Goal: Task Accomplishment & Management: Manage account settings

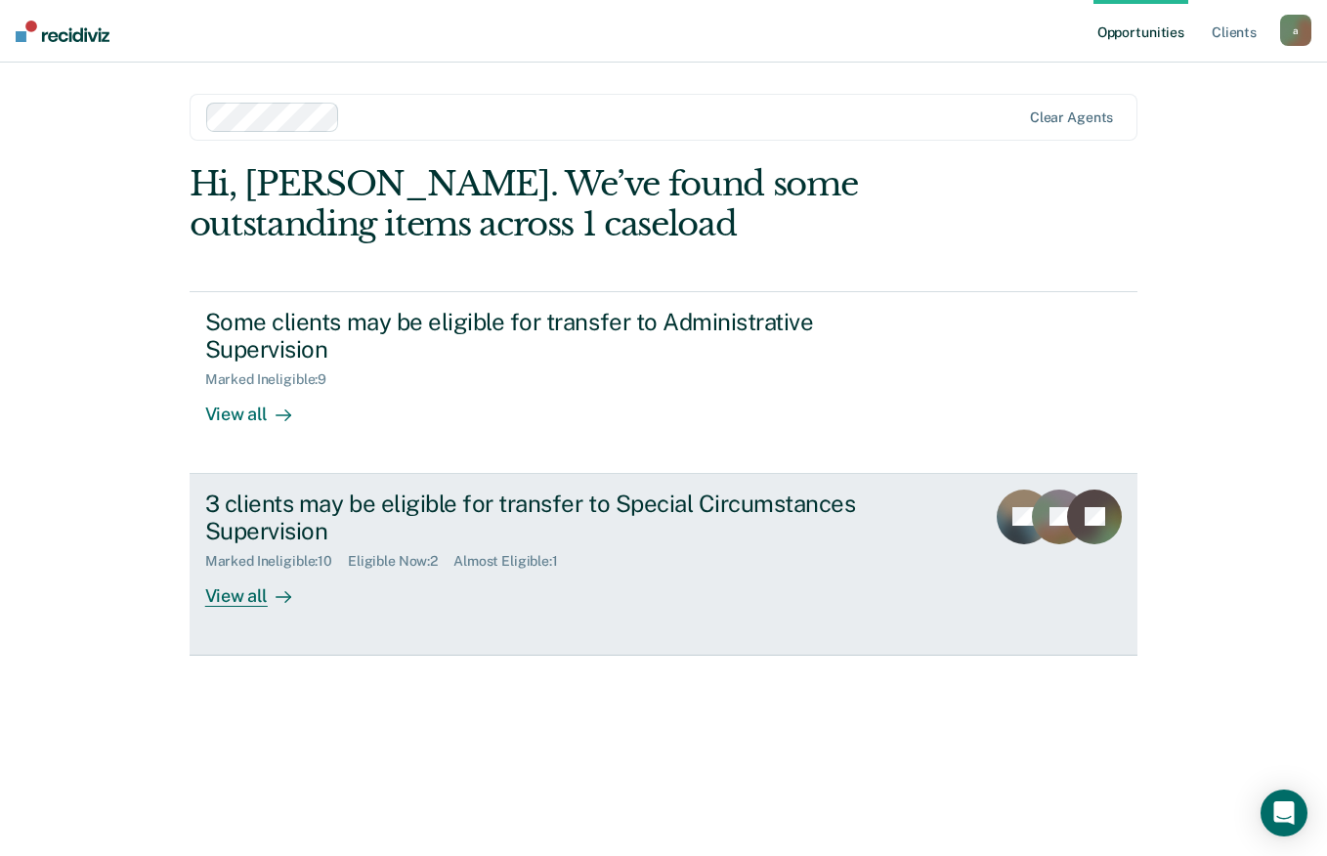
click at [787, 506] on div "3 clients may be eligible for transfer to Special Circumstances Supervision" at bounding box center [548, 518] width 686 height 57
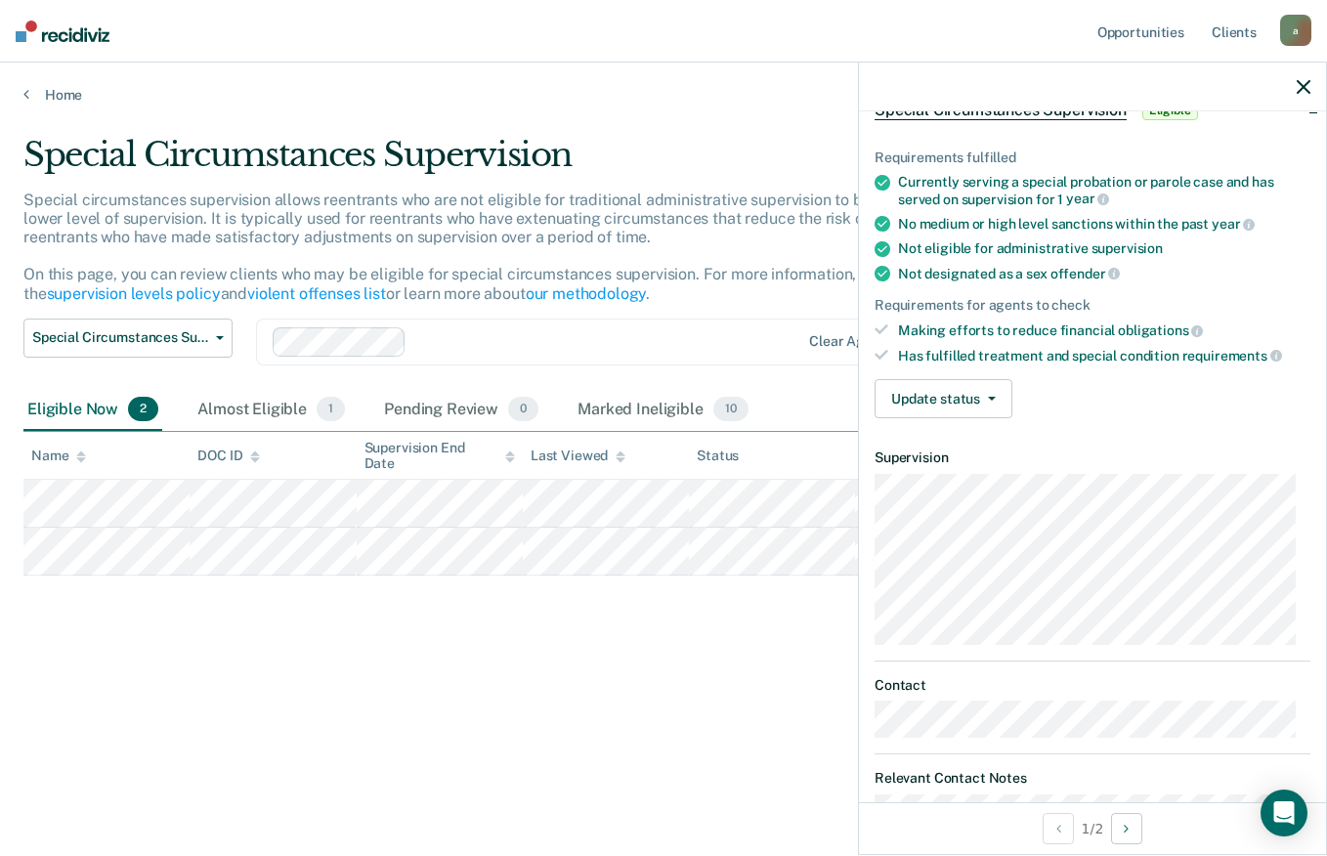
scroll to position [118, 0]
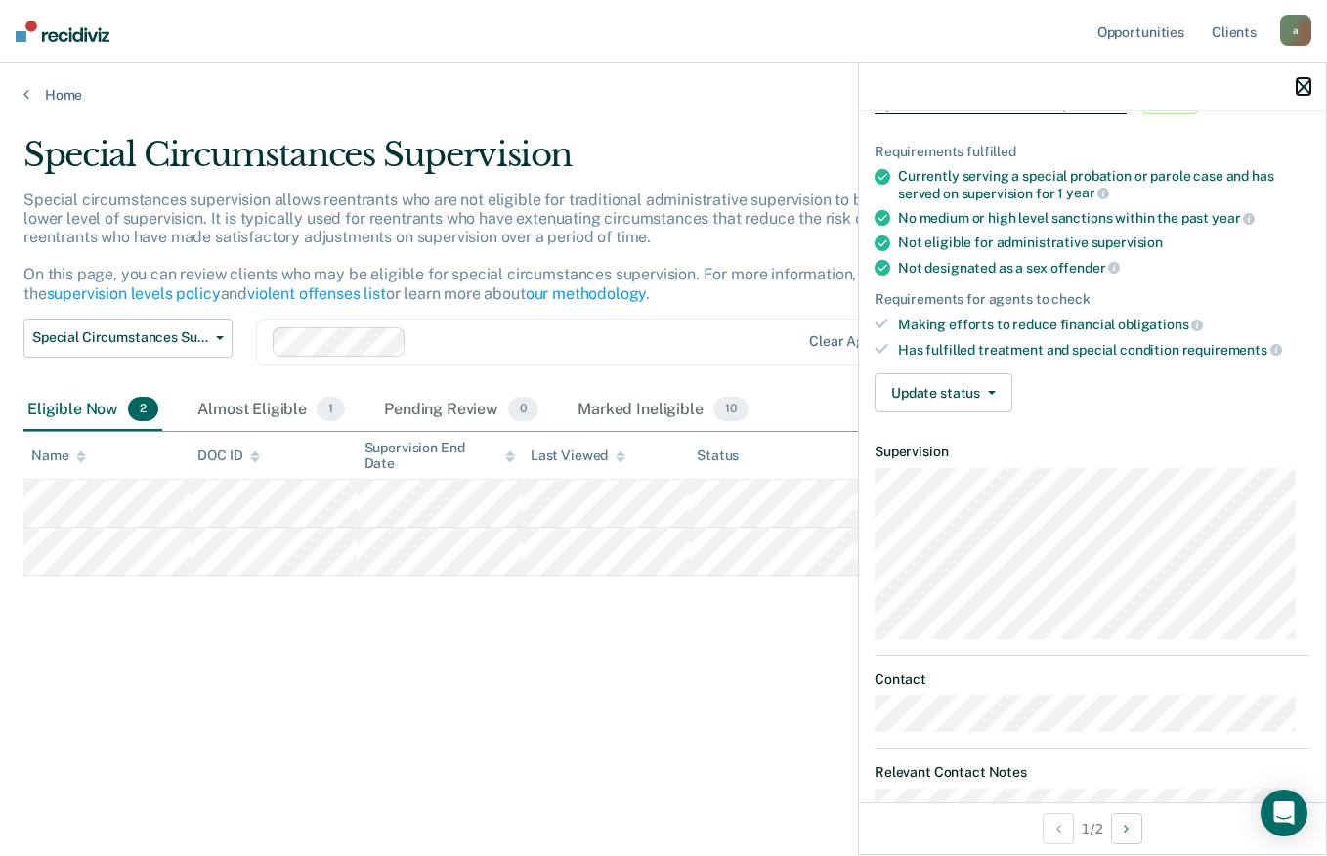
click at [1304, 87] on icon "button" at bounding box center [1304, 87] width 14 height 14
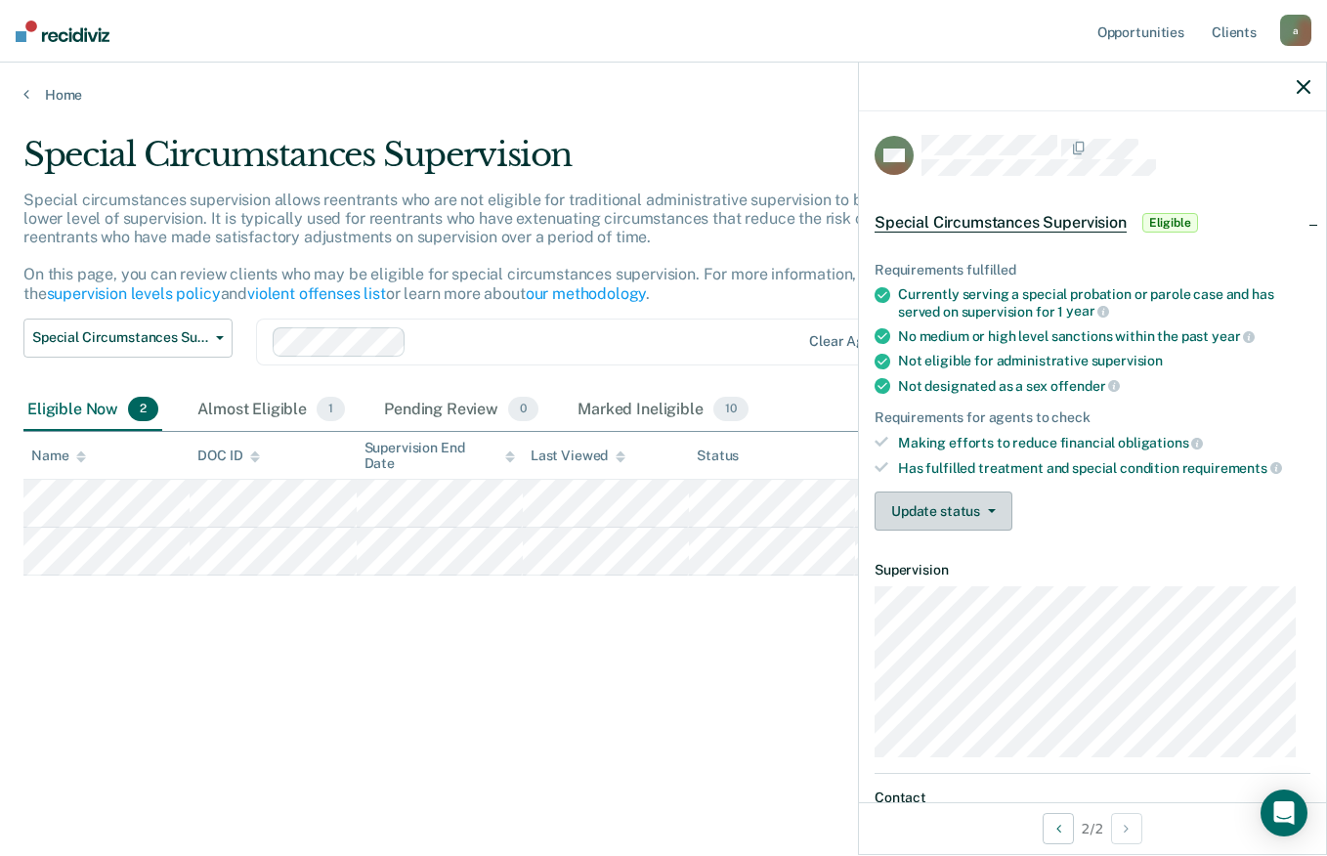
click at [990, 509] on icon "button" at bounding box center [992, 511] width 8 height 4
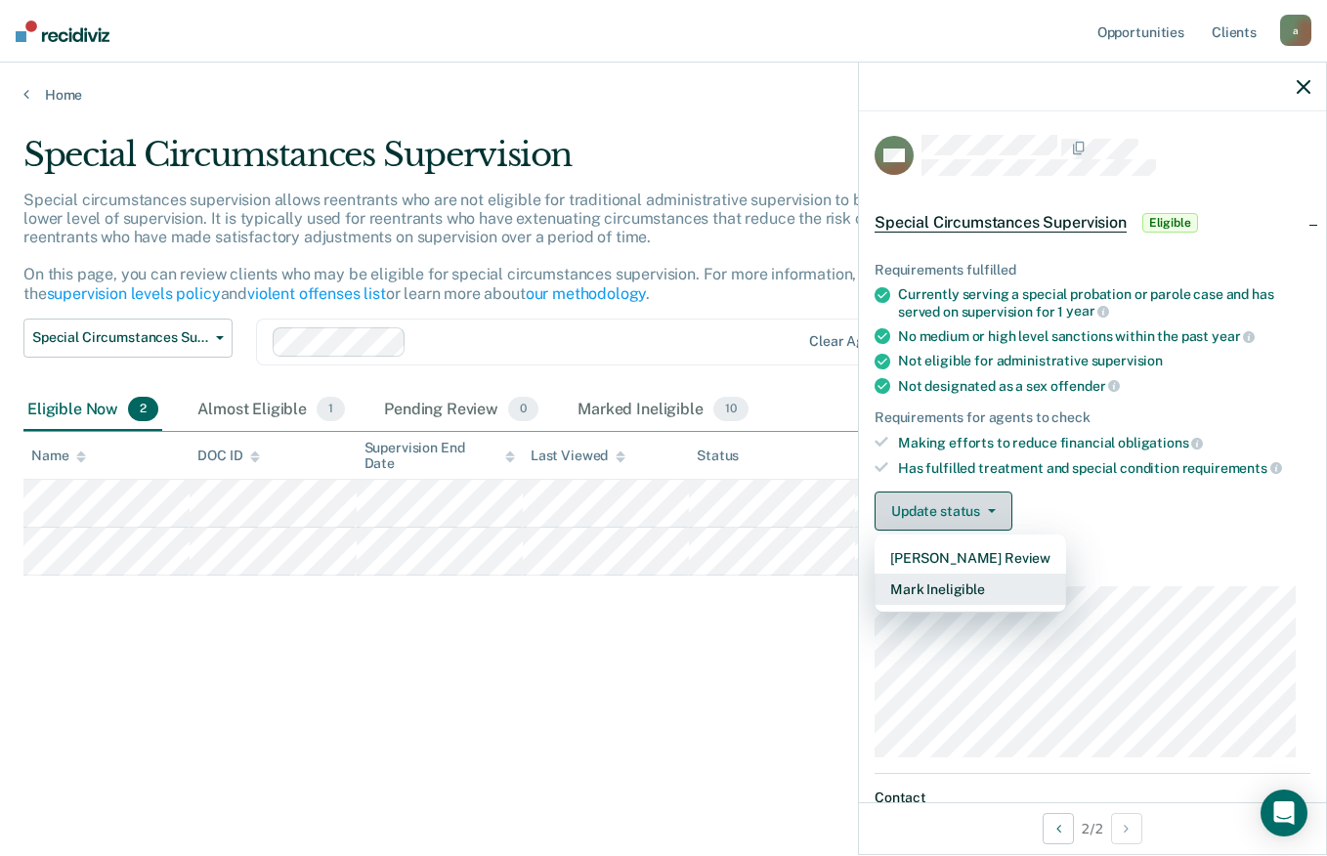
click at [1027, 592] on button "Mark Ineligible" at bounding box center [971, 589] width 192 height 31
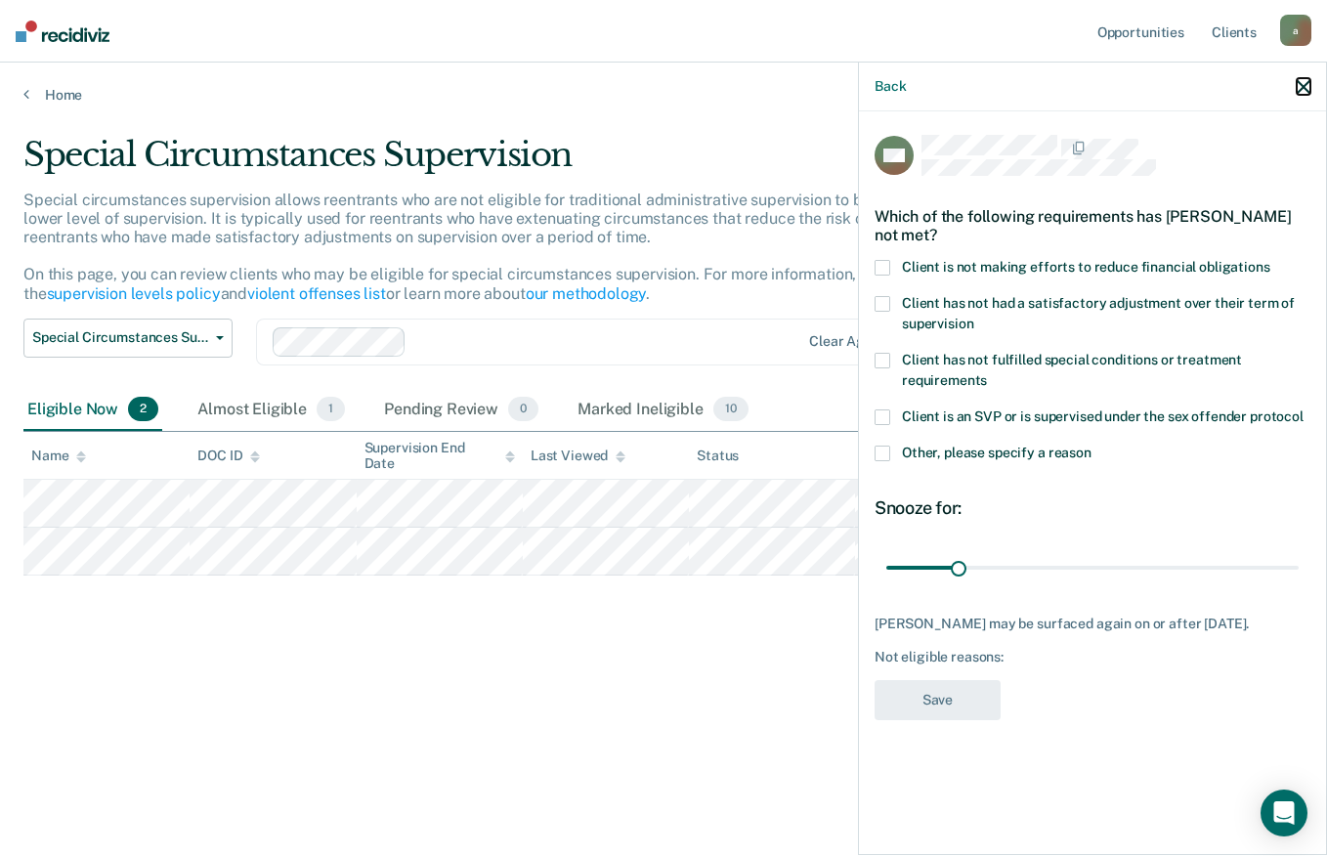
click at [1298, 92] on icon "button" at bounding box center [1304, 87] width 14 height 14
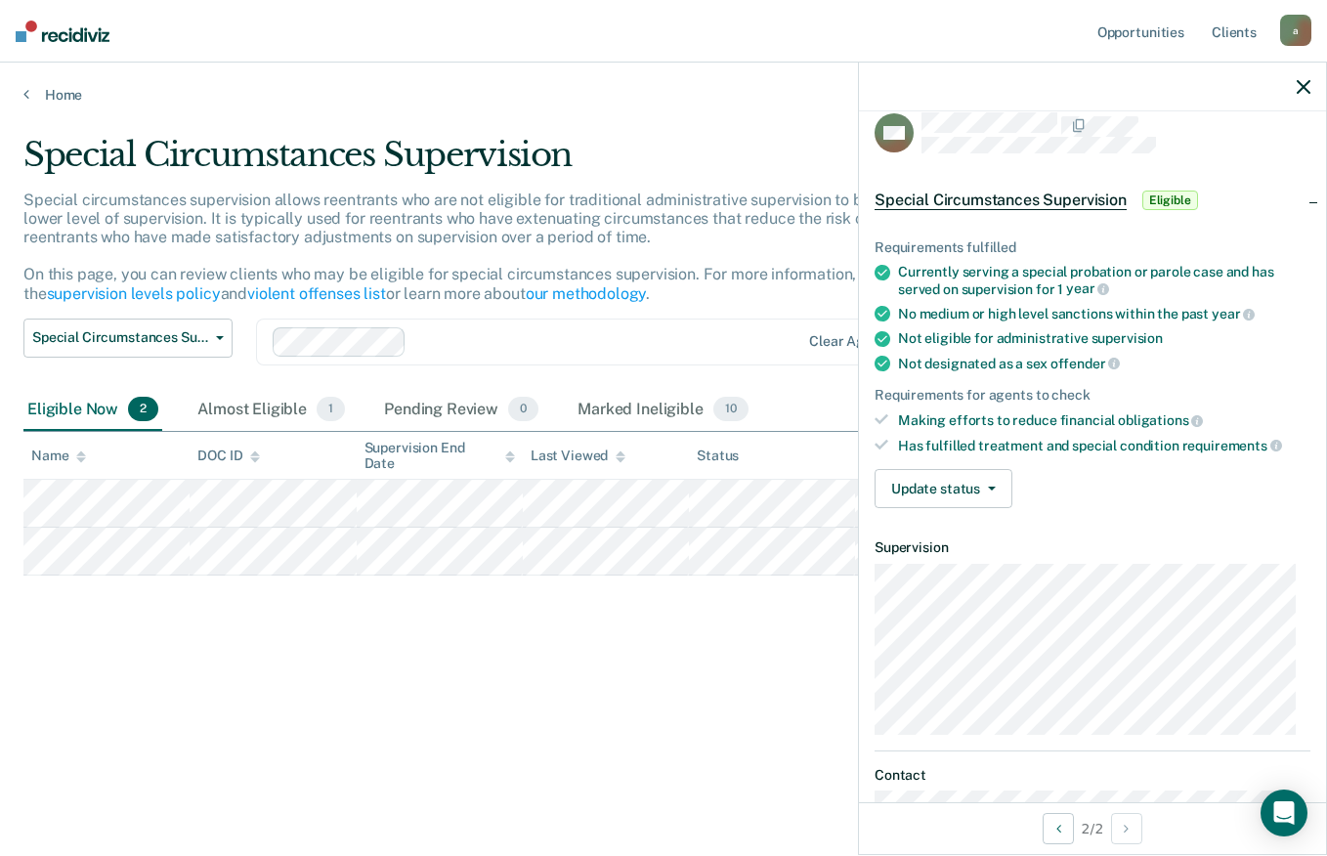
scroll to position [16, 0]
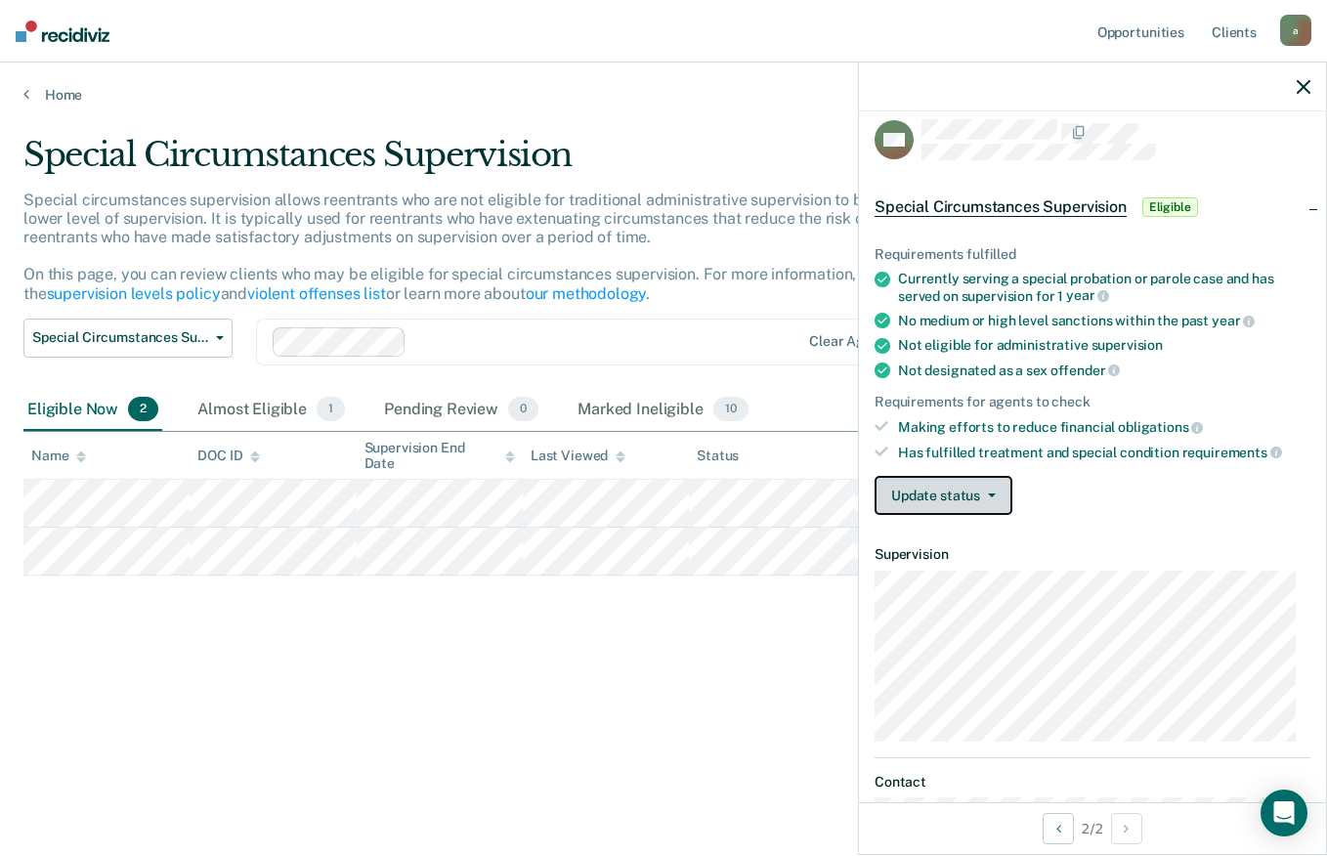
click at [990, 494] on icon "button" at bounding box center [992, 496] width 8 height 4
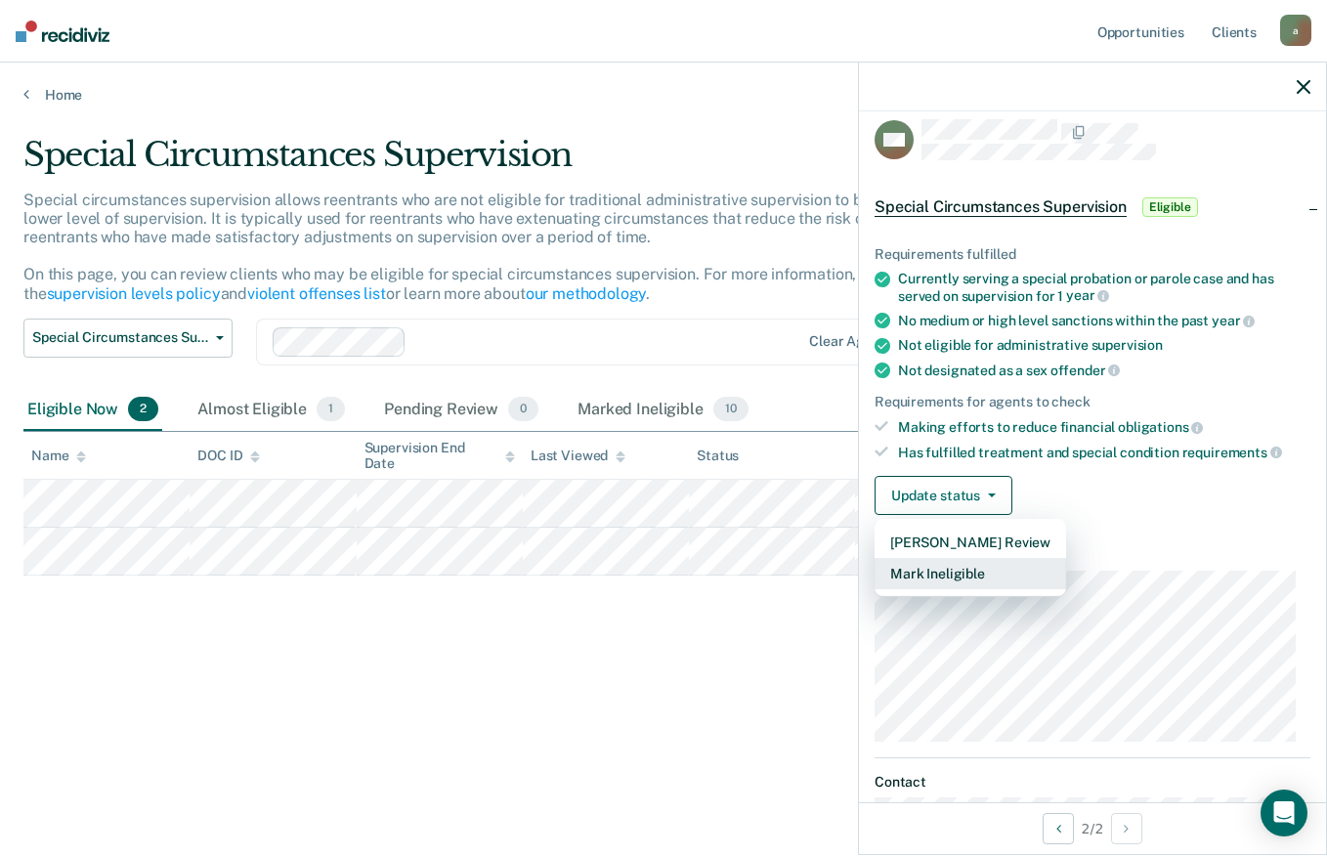
click at [1024, 579] on button "Mark Ineligible" at bounding box center [971, 573] width 192 height 31
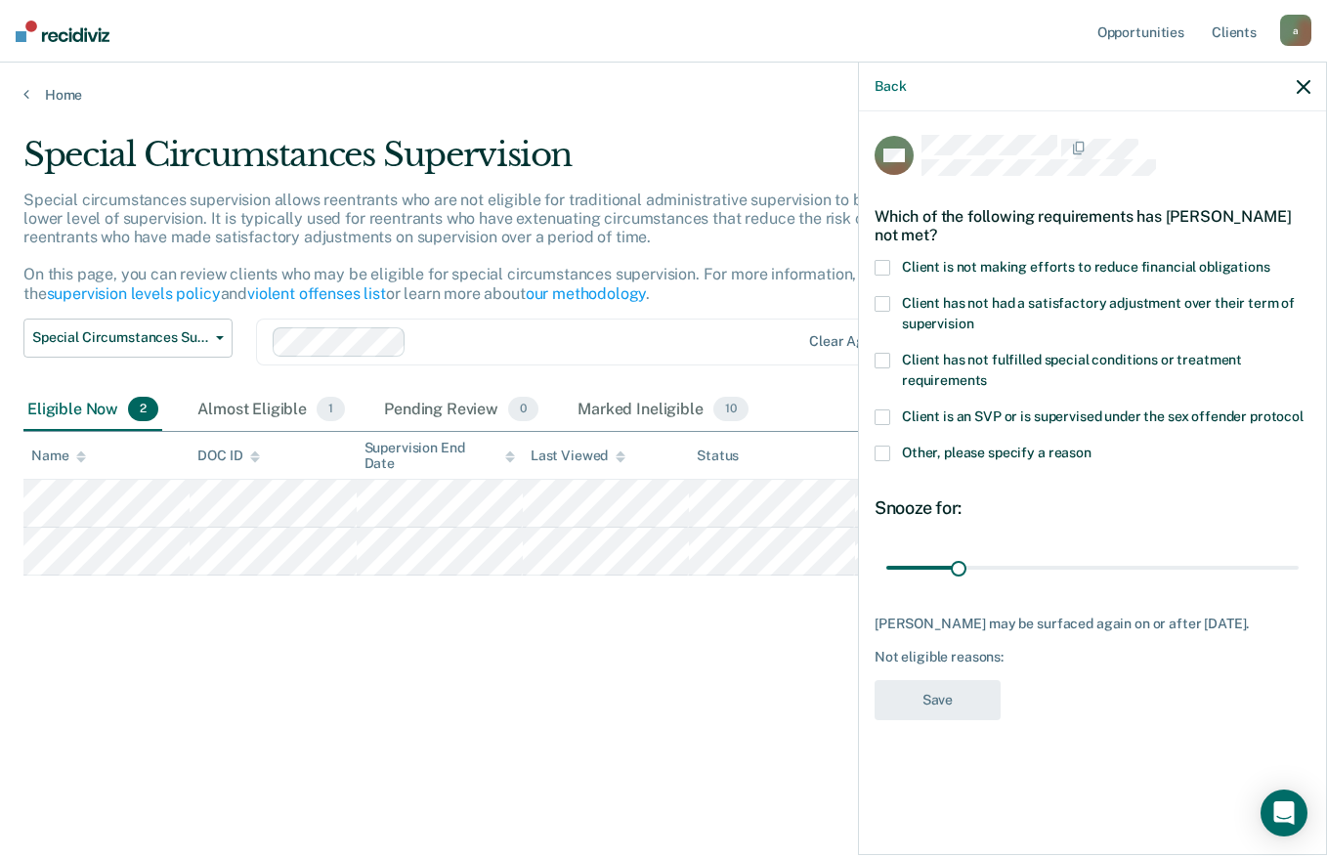
click at [883, 301] on span at bounding box center [883, 304] width 16 height 16
click at [974, 317] on input "Client has not had a satisfactory adjustment over their term of supervision" at bounding box center [974, 317] width 0 height 0
click at [876, 301] on span at bounding box center [883, 304] width 16 height 16
click at [974, 317] on input "Client has not had a satisfactory adjustment over their term of supervision" at bounding box center [974, 317] width 0 height 0
click at [880, 451] on span at bounding box center [883, 454] width 16 height 16
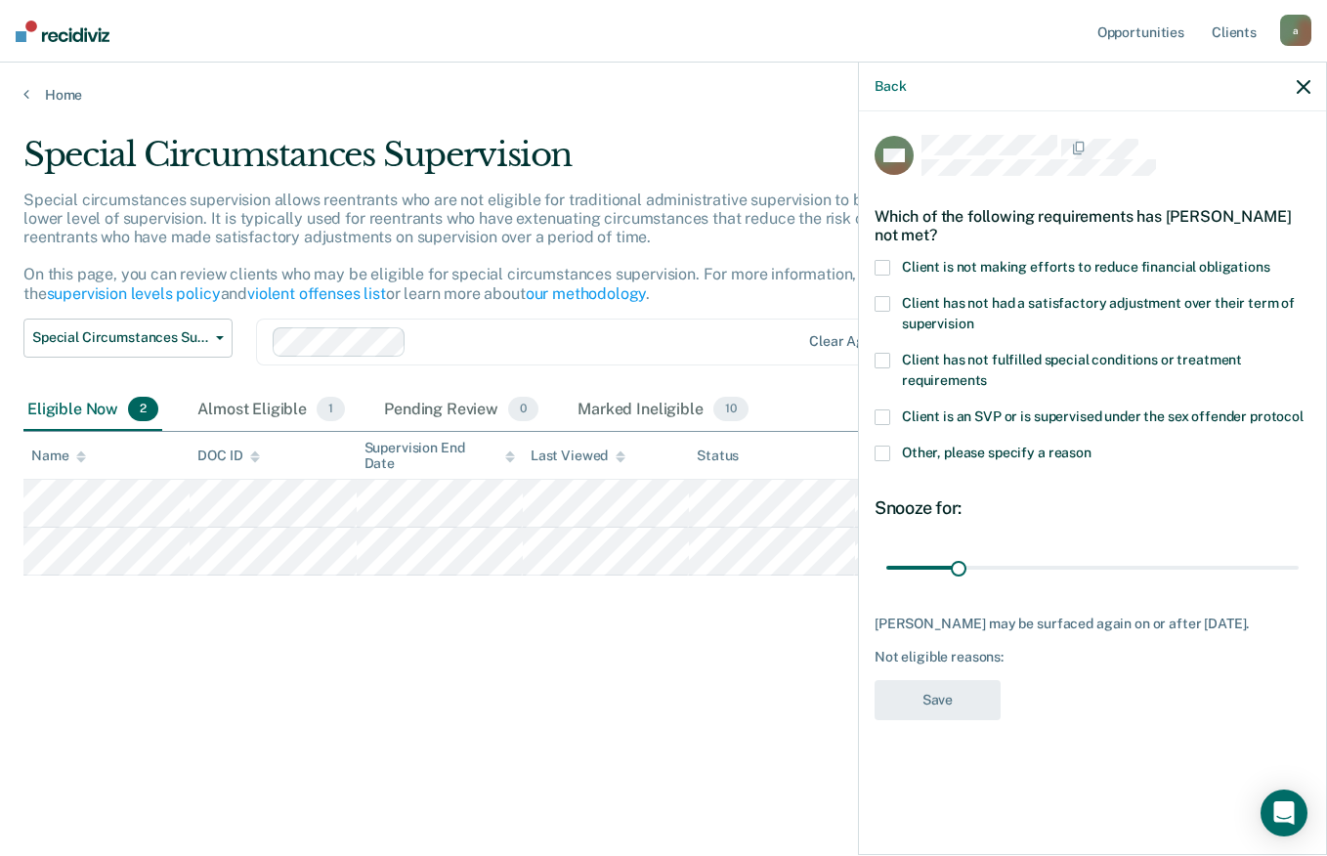
click at [1092, 446] on input "Other, please specify a reason" at bounding box center [1092, 446] width 0 height 0
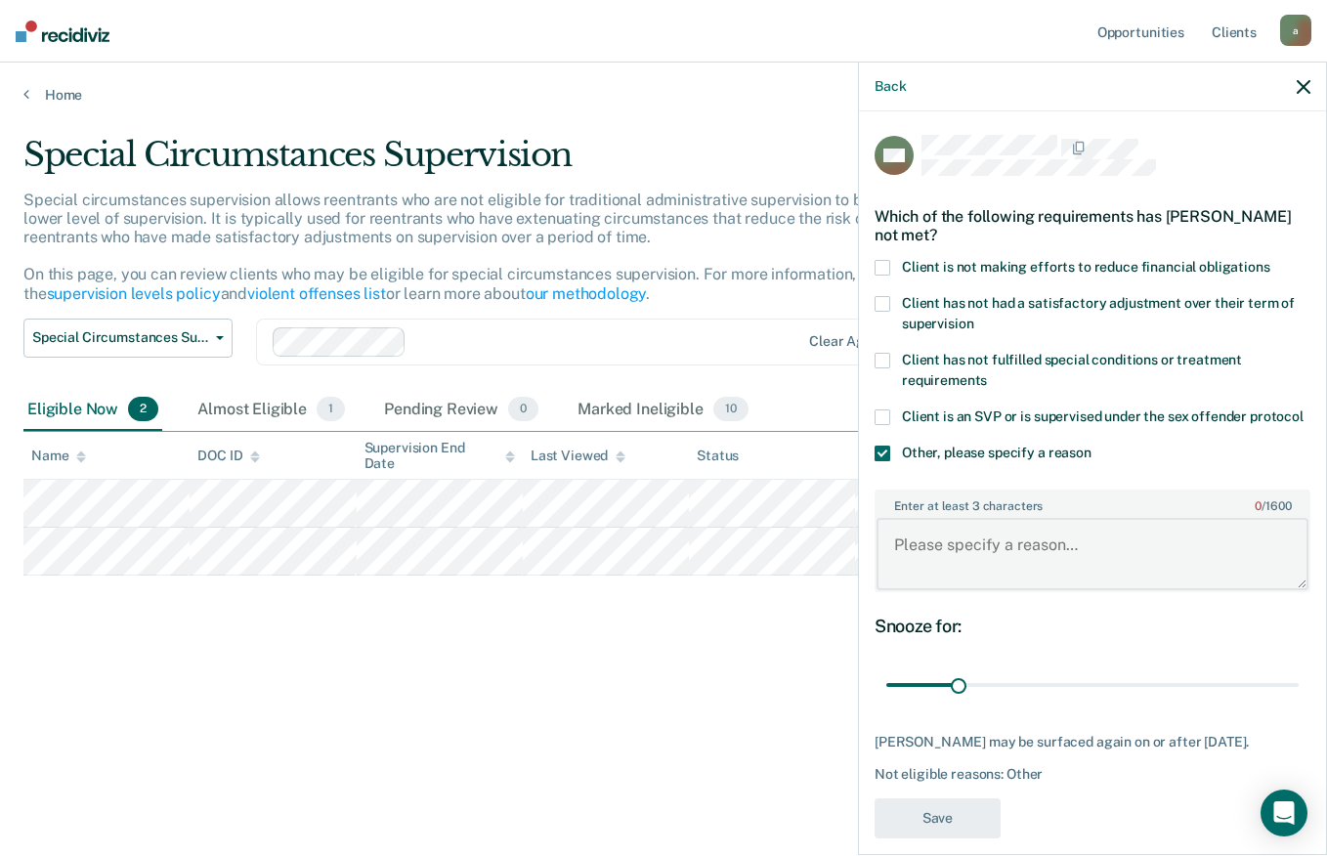
click at [1016, 561] on textarea "Enter at least 3 characters 0 / 1600" at bounding box center [1093, 554] width 432 height 72
type textarea "h"
type textarea "Has not met satisfactory adjustment period."
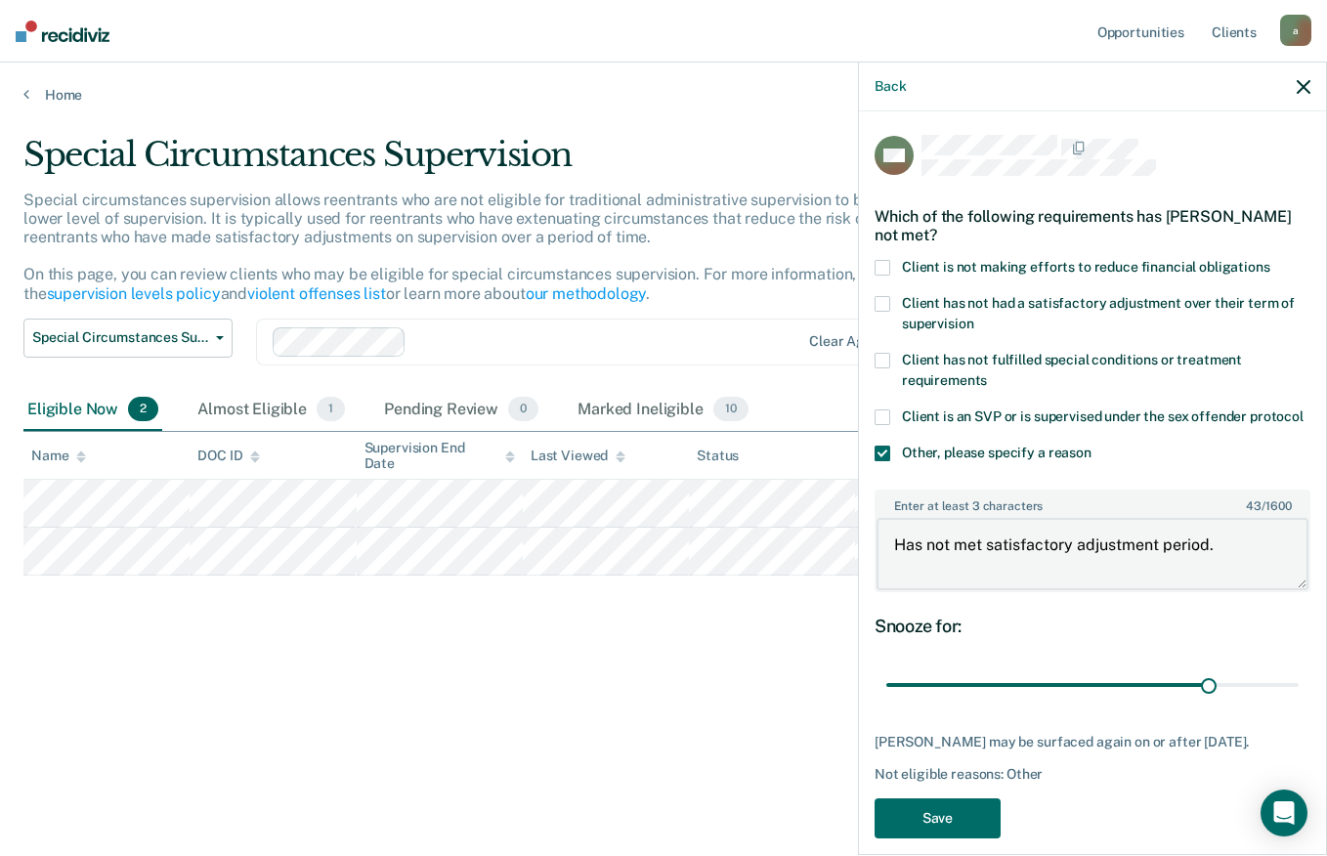
type input "143"
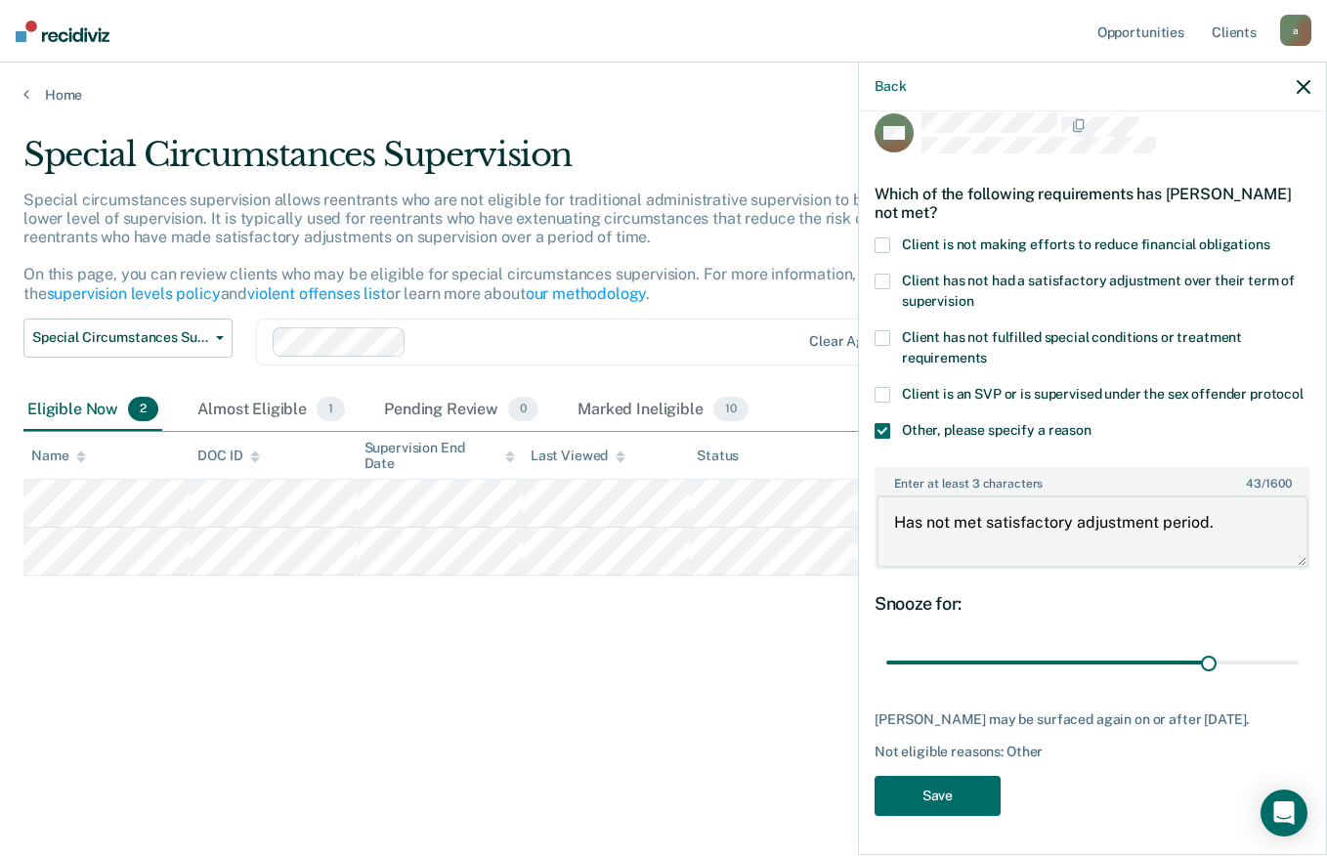
scroll to position [58, 0]
type textarea "Has not met satisfactory adjustment period."
click at [982, 798] on button "Save" at bounding box center [938, 796] width 126 height 40
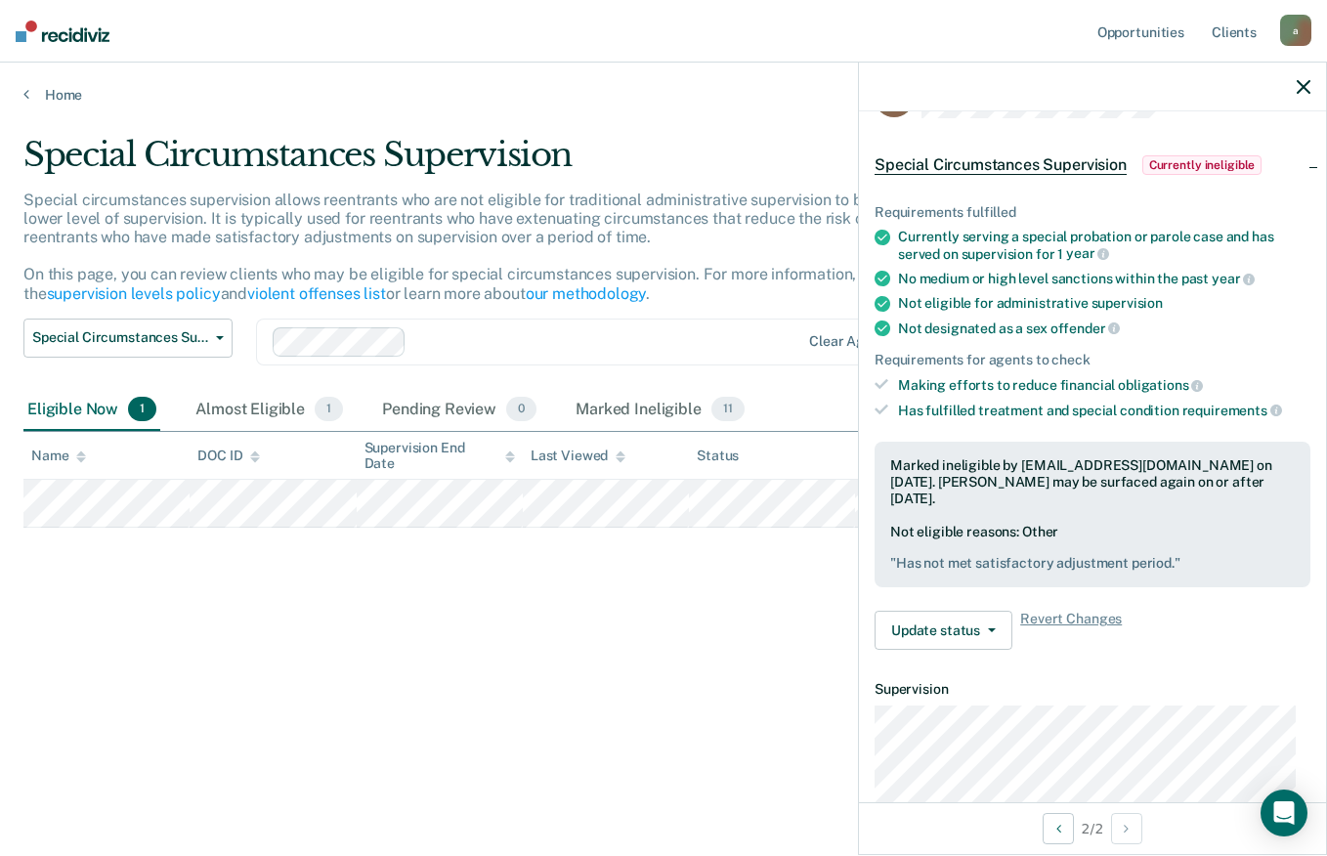
click at [541, 844] on main "Special Circumstances Supervision Special circumstances supervision allows reen…" at bounding box center [663, 477] width 1327 height 747
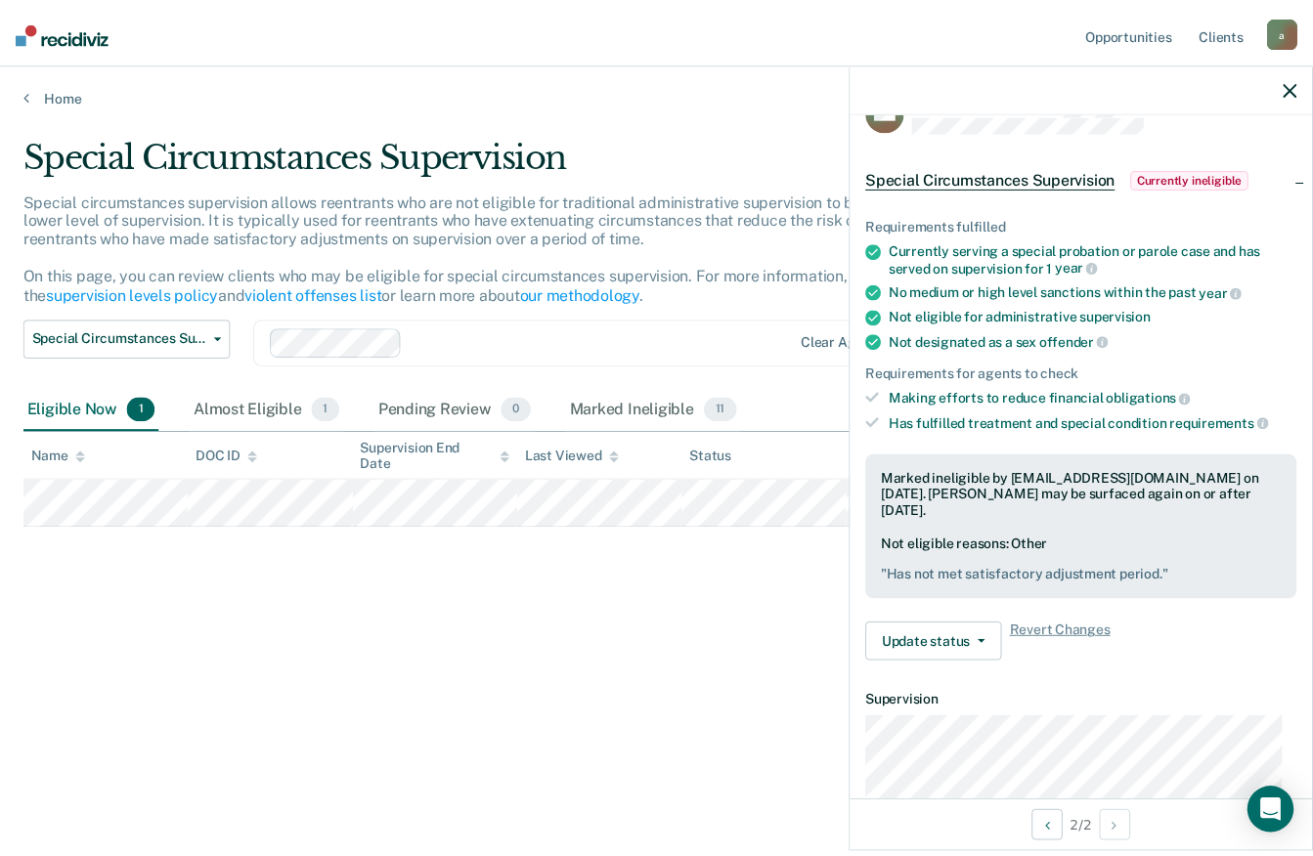
scroll to position [27, 0]
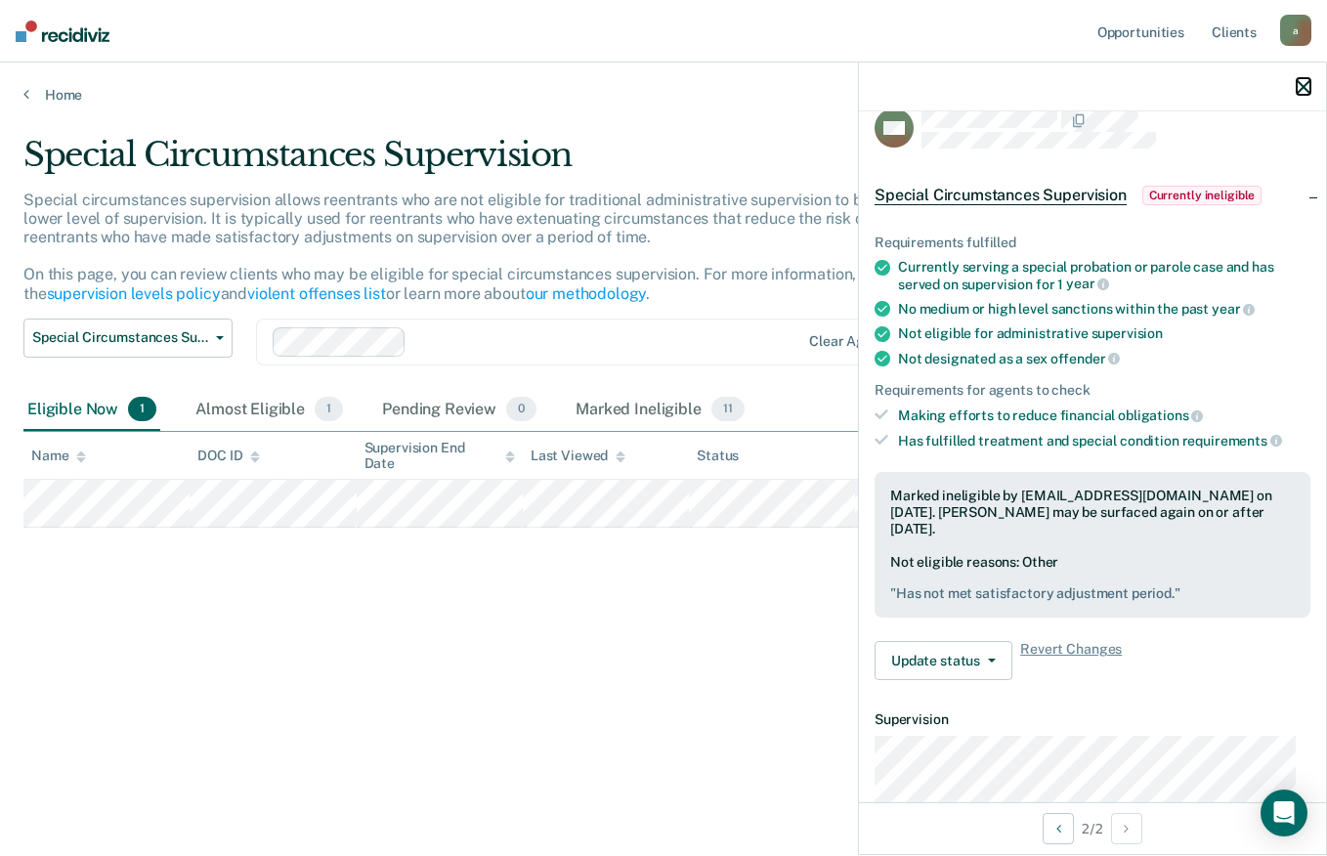
click at [1299, 89] on icon "button" at bounding box center [1304, 87] width 14 height 14
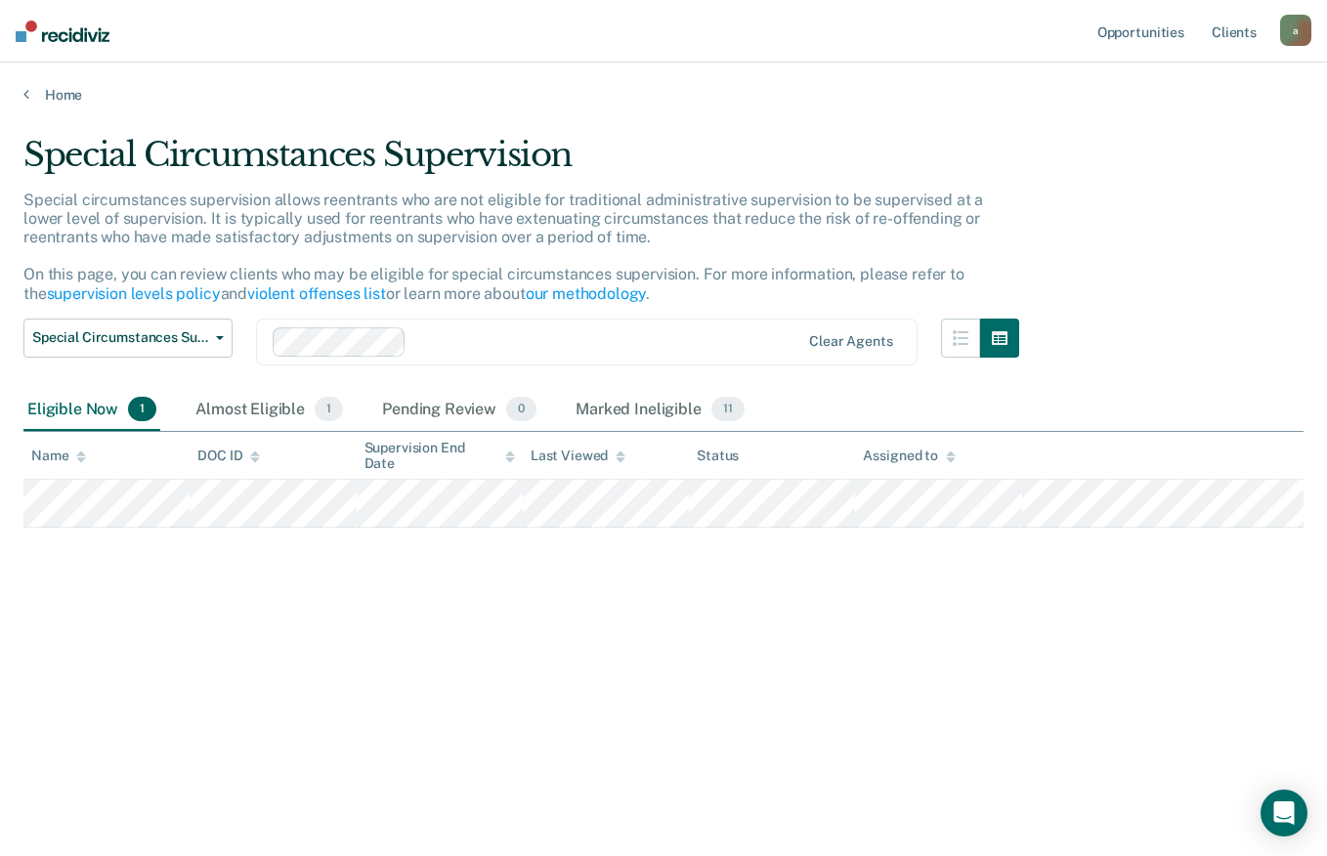
click at [86, 26] on img at bounding box center [63, 32] width 94 height 22
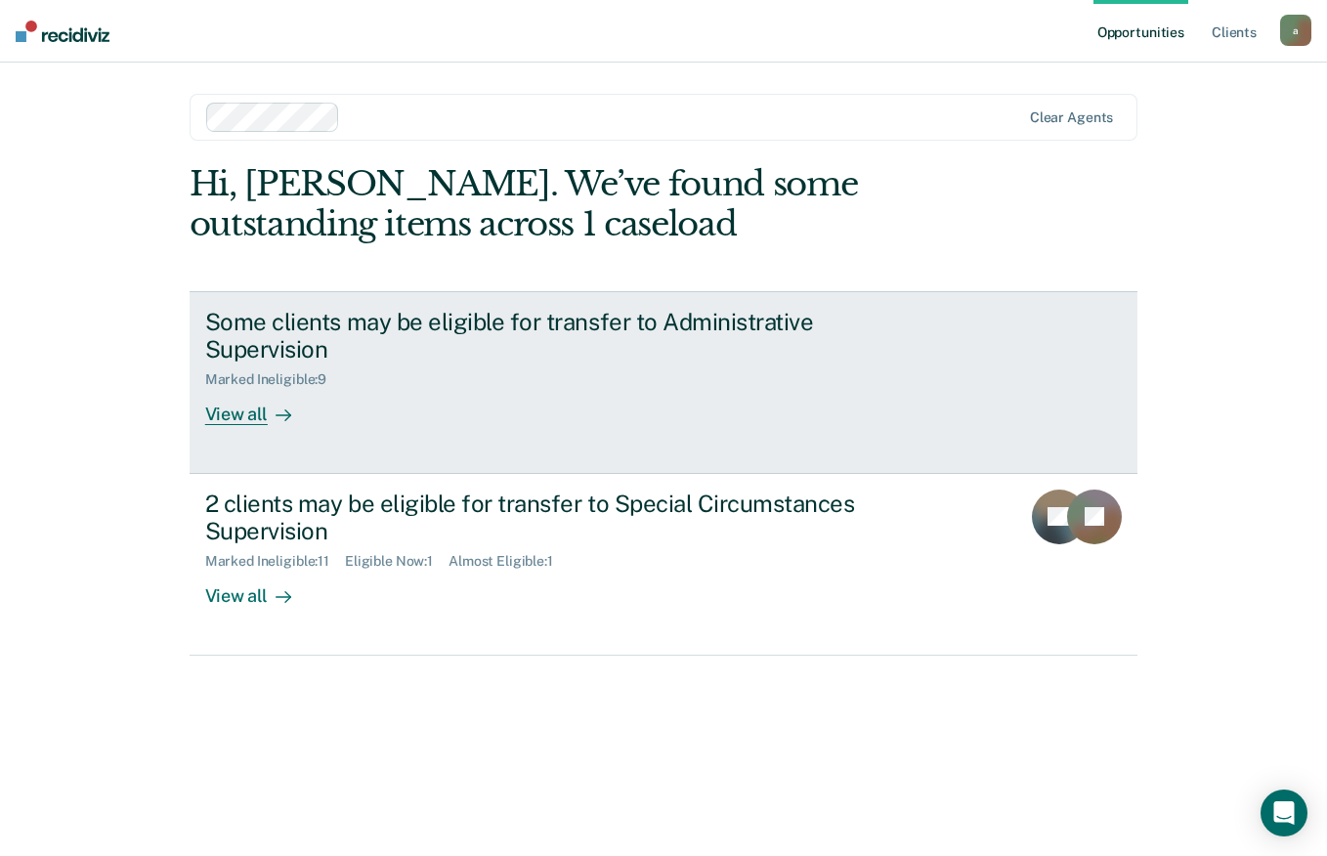
click at [686, 311] on div "Some clients may be eligible for transfer to Administrative Supervision" at bounding box center [548, 336] width 686 height 57
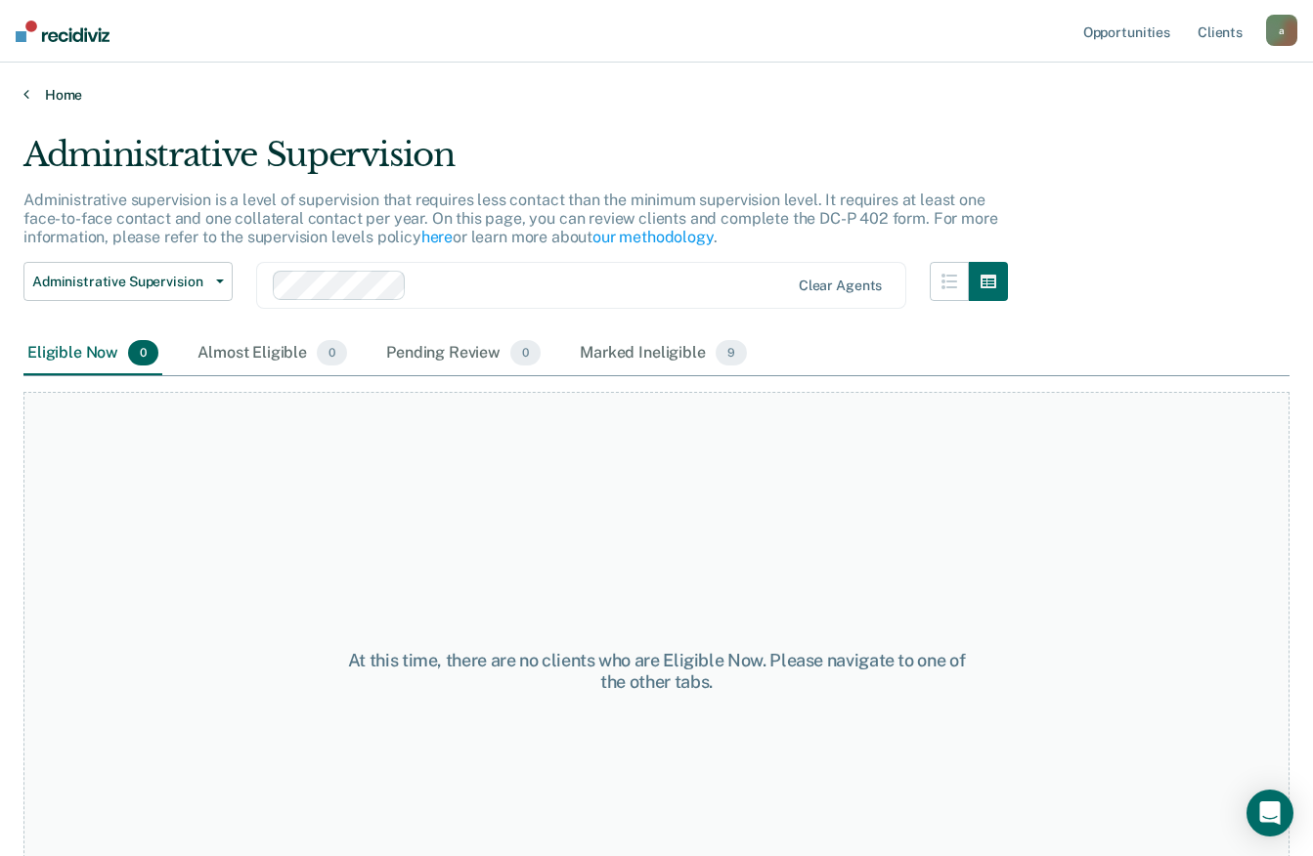
click at [65, 92] on link "Home" at bounding box center [656, 95] width 1266 height 18
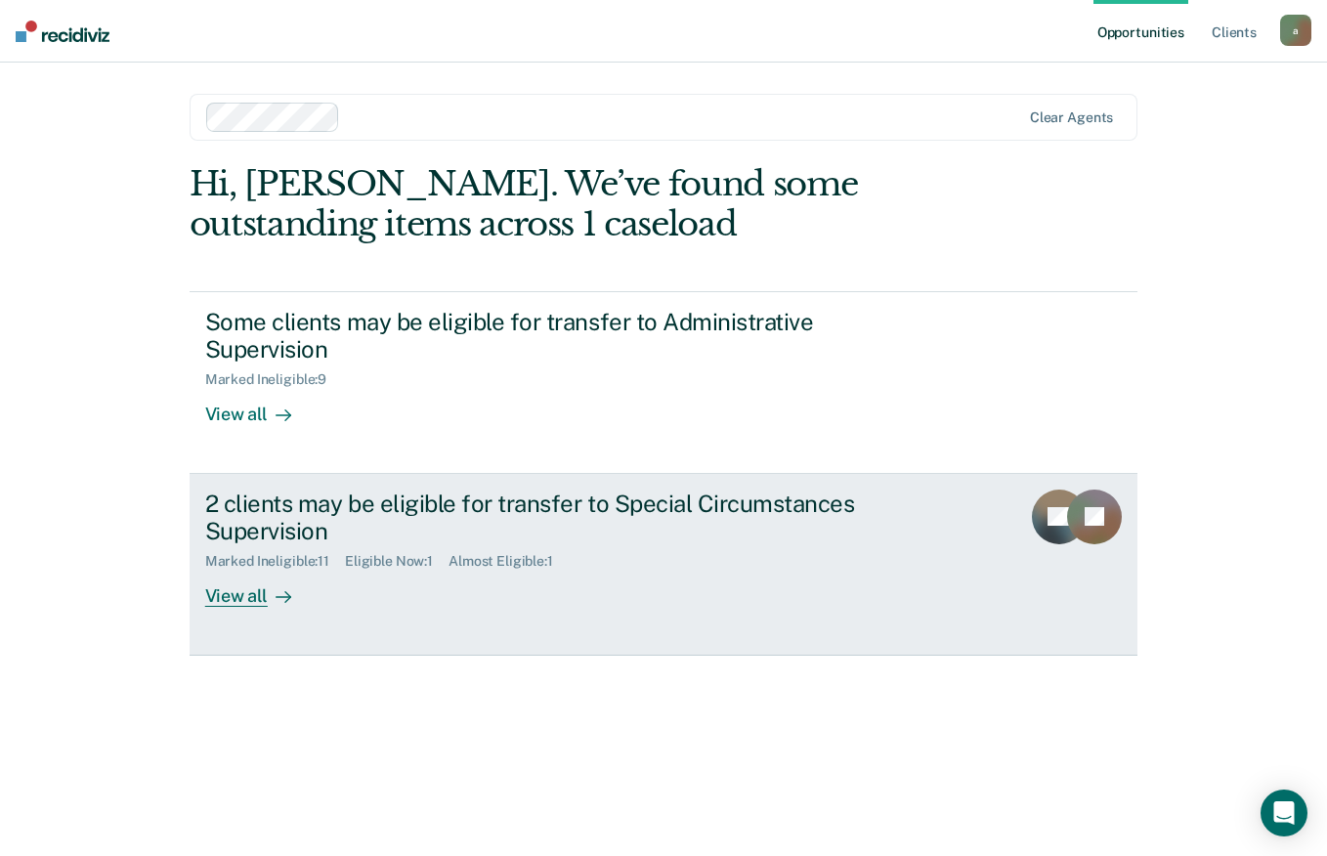
click at [525, 491] on div "2 clients may be eligible for transfer to Special Circumstances Supervision" at bounding box center [548, 518] width 686 height 57
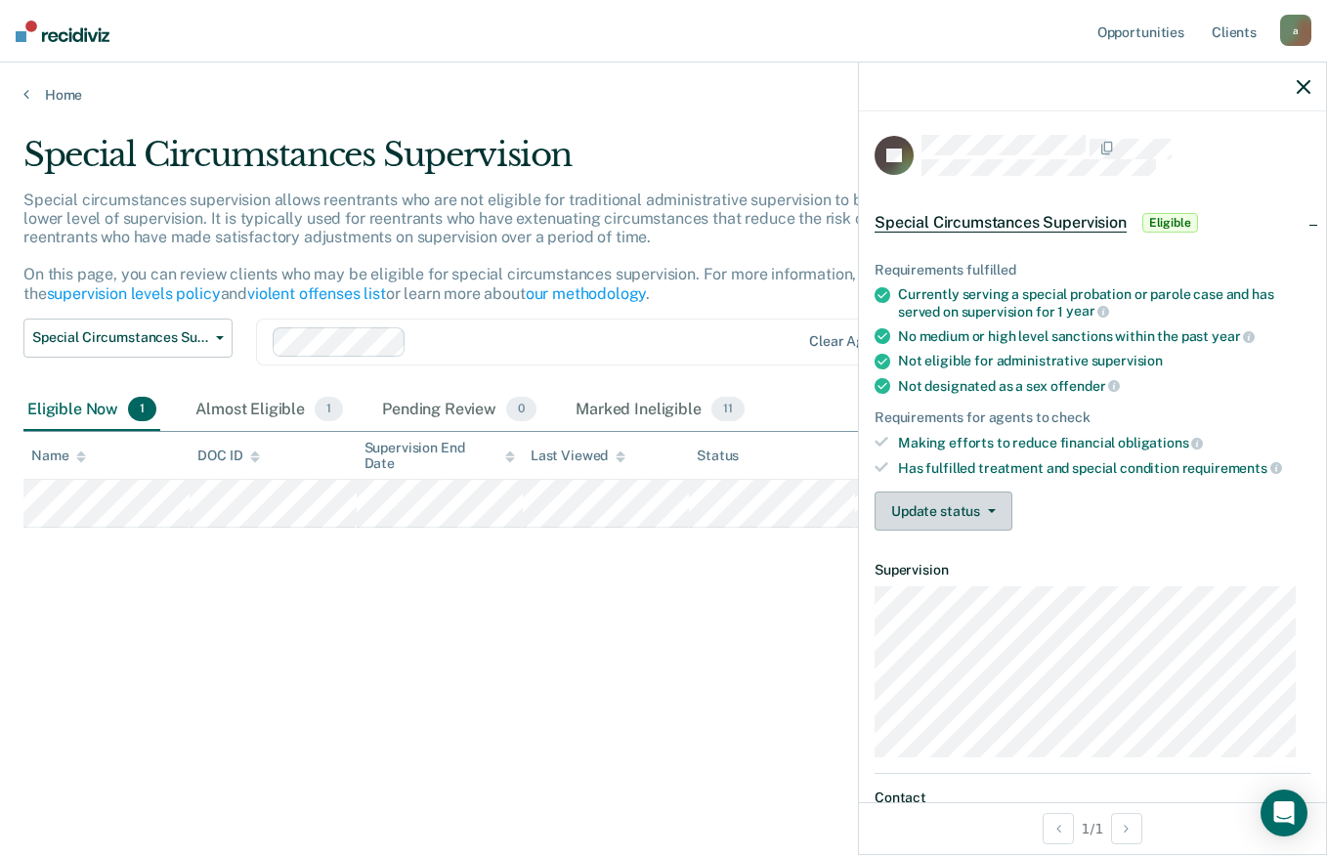
click at [983, 495] on button "Update status" at bounding box center [944, 511] width 138 height 39
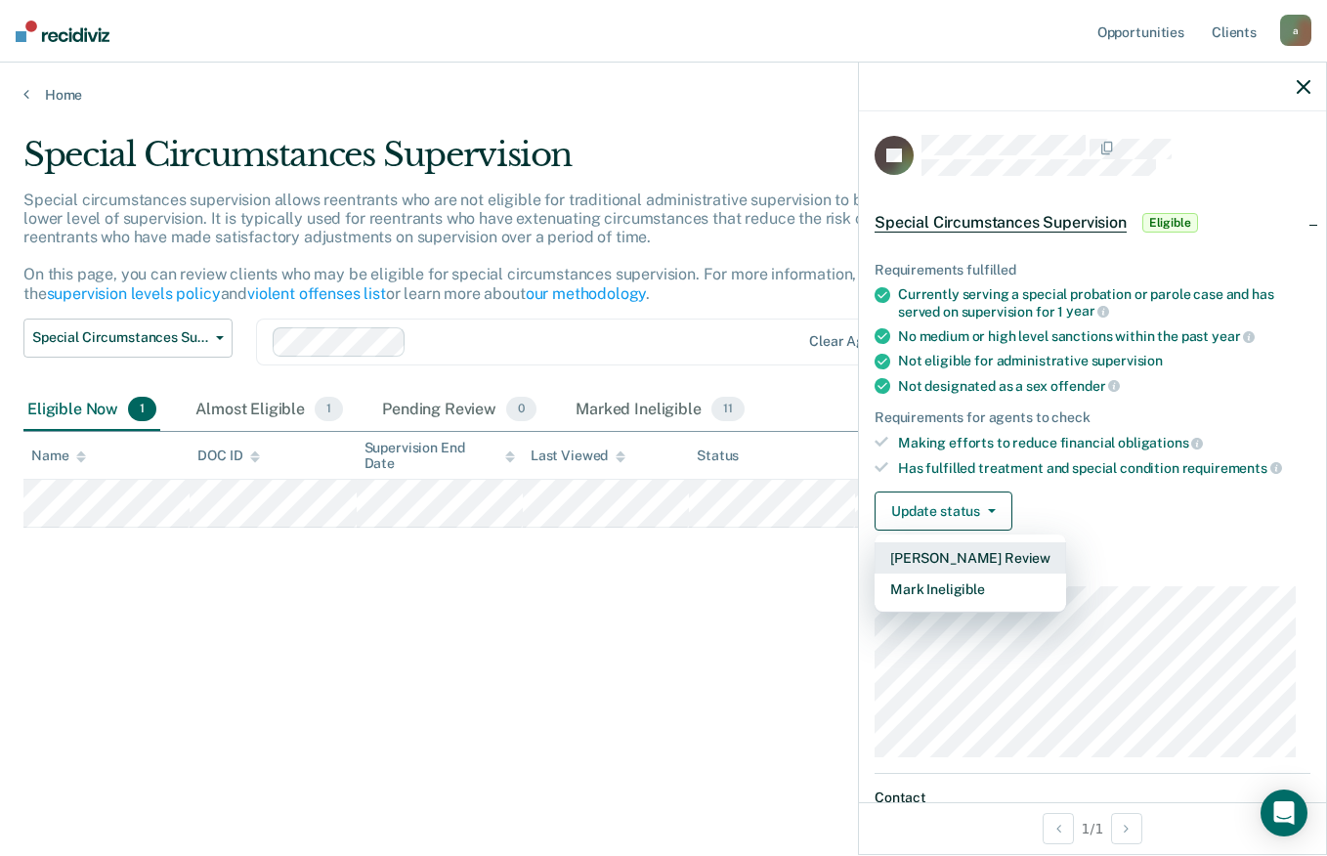
click at [1048, 554] on button "[PERSON_NAME] Review" at bounding box center [971, 558] width 192 height 31
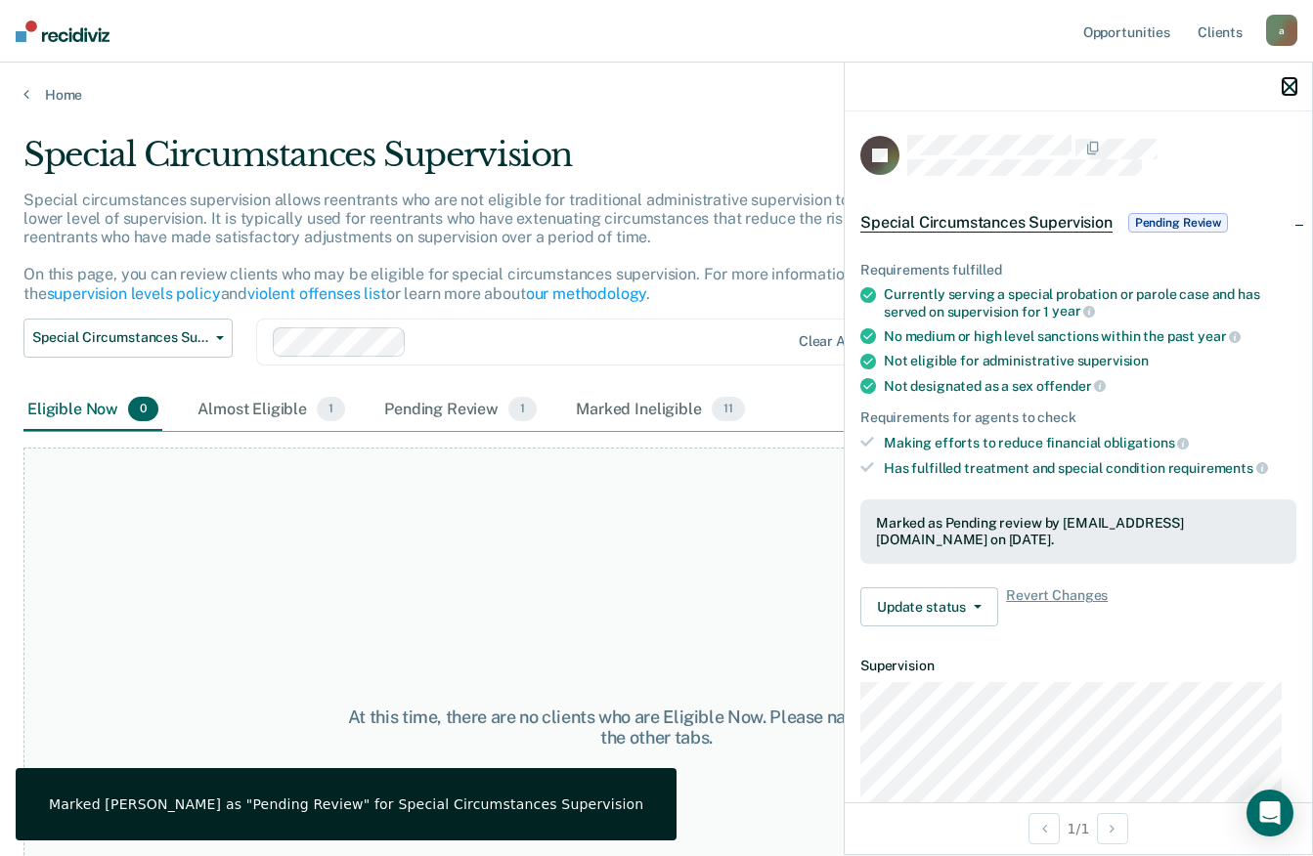
click at [1289, 88] on icon "button" at bounding box center [1289, 87] width 14 height 14
